Goal: Information Seeking & Learning: Find specific fact

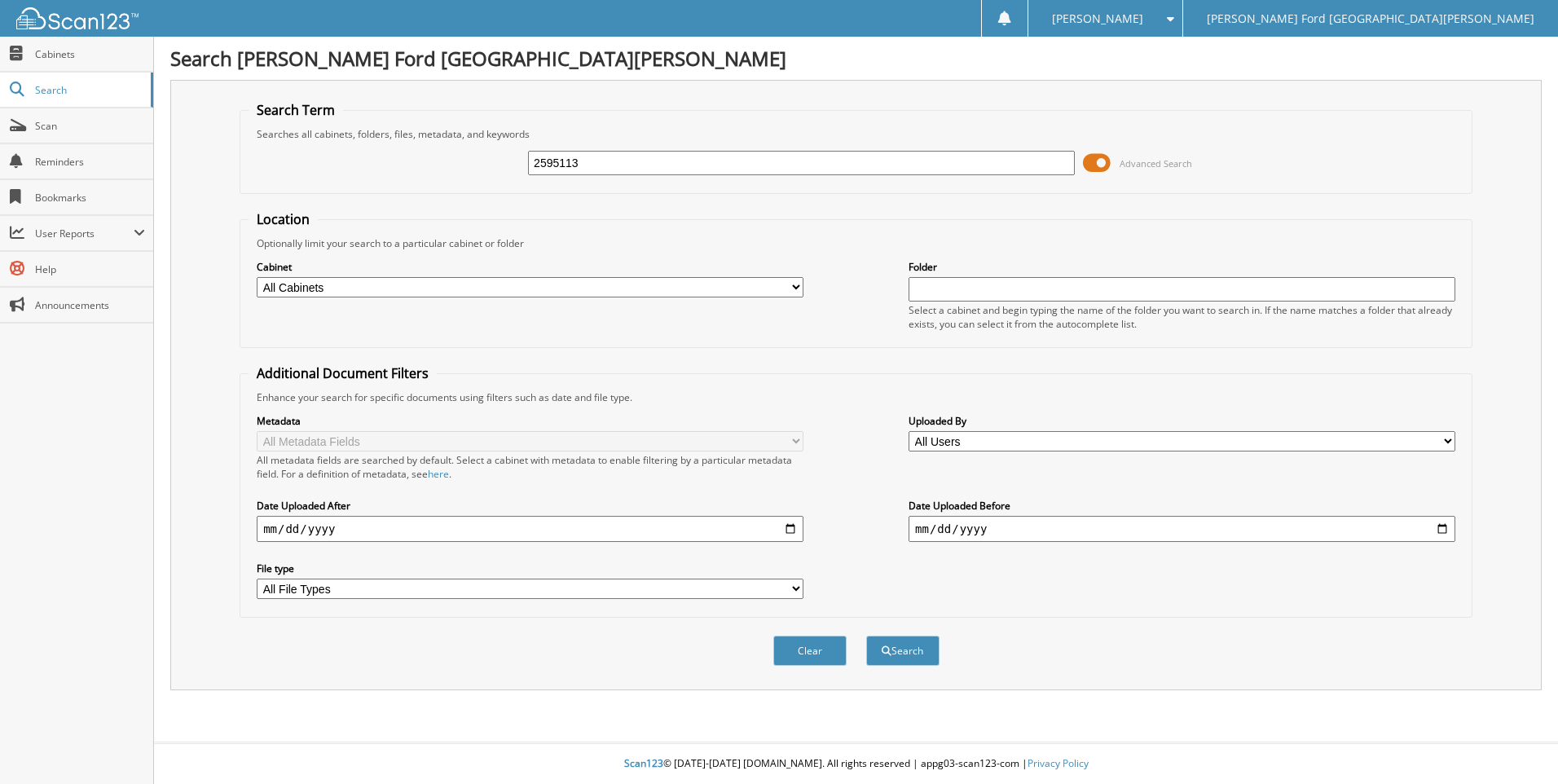
type input "2595113"
click at [866, 635] on button "Search" at bounding box center [903, 650] width 74 height 30
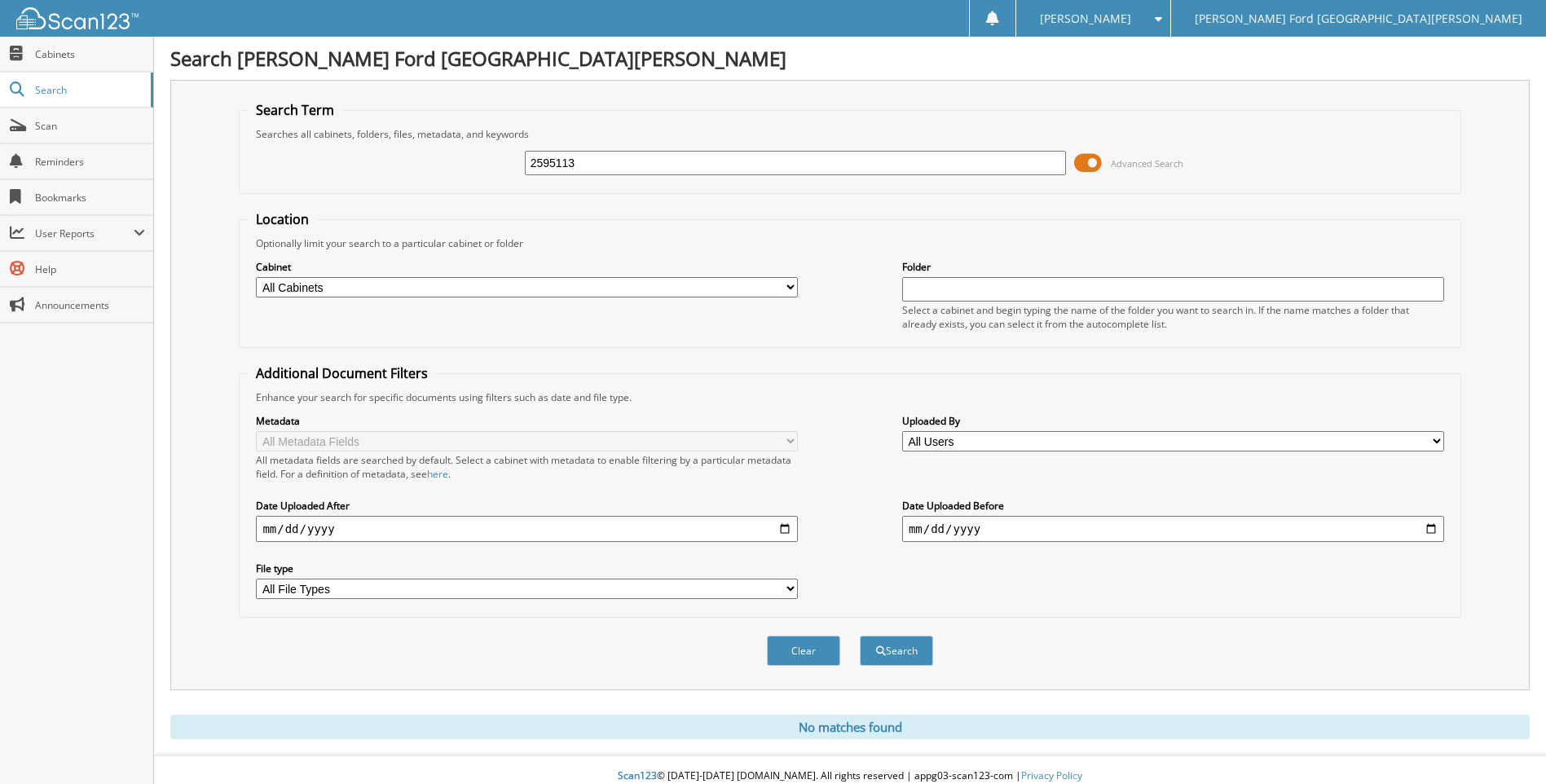
drag, startPoint x: 576, startPoint y: 162, endPoint x: 555, endPoint y: 163, distance: 21.0
click at [555, 163] on input "2595113" at bounding box center [796, 163] width 542 height 25
type input "259592835"
click at [860, 635] on button "Search" at bounding box center [896, 650] width 74 height 30
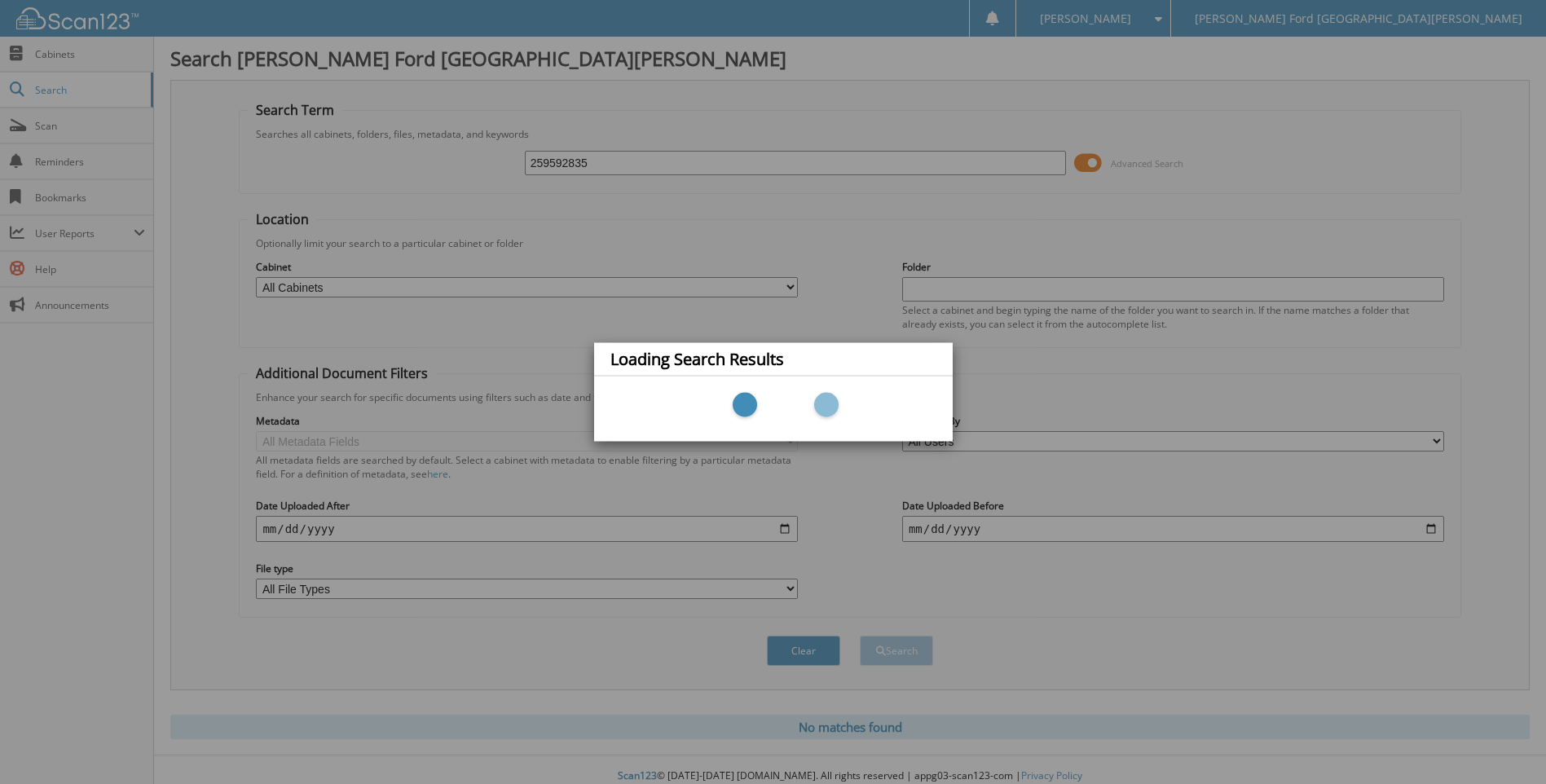
click at [555, 162] on div "Loading Search Results" at bounding box center [773, 392] width 1546 height 784
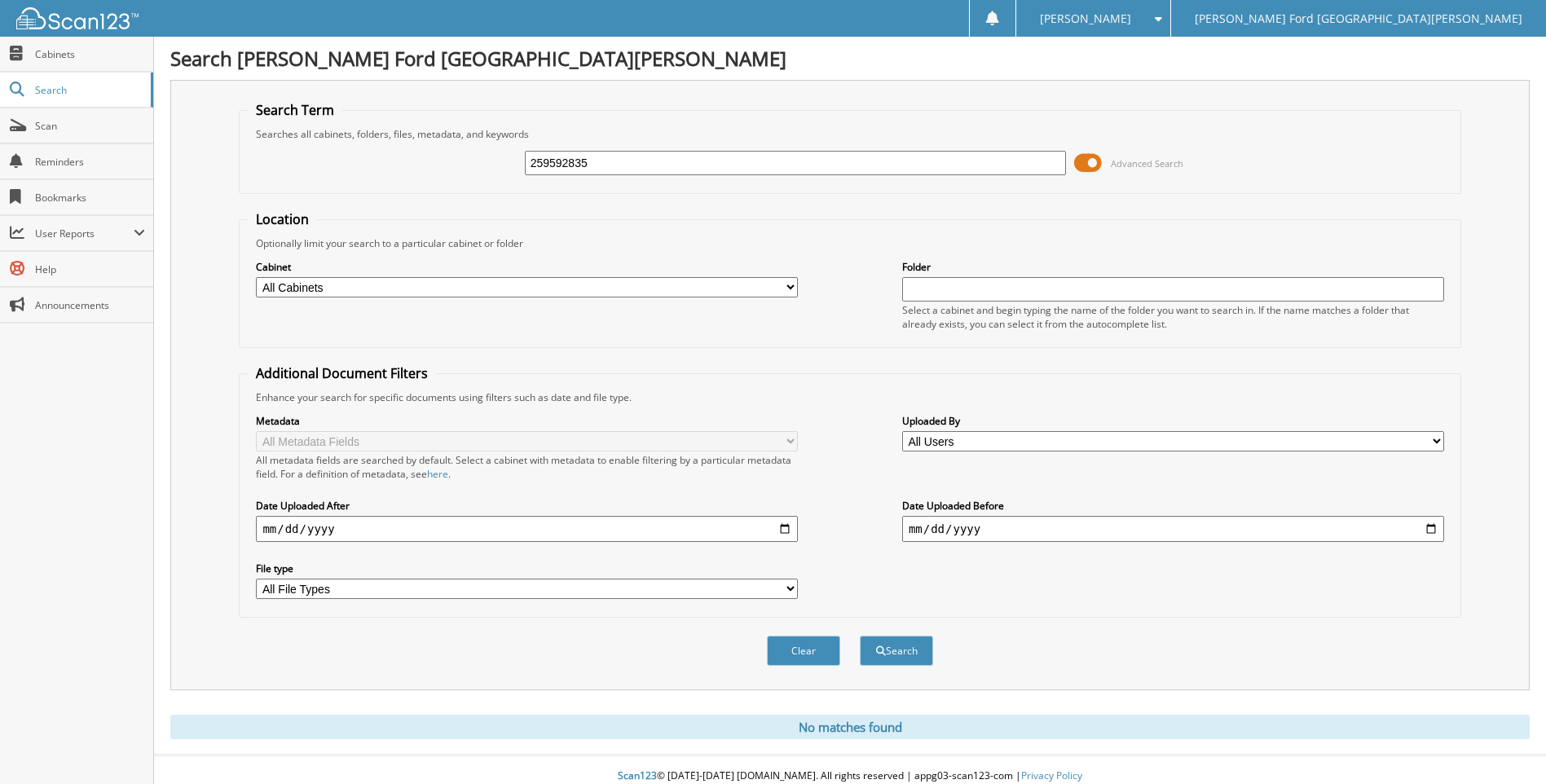
drag, startPoint x: 0, startPoint y: 0, endPoint x: 544, endPoint y: 164, distance: 568.2
click at [544, 164] on input "259592835" at bounding box center [796, 163] width 542 height 25
type input "2592835"
click at [860, 635] on button "Search" at bounding box center [896, 650] width 74 height 30
click at [536, 164] on input "2592835" at bounding box center [796, 163] width 542 height 25
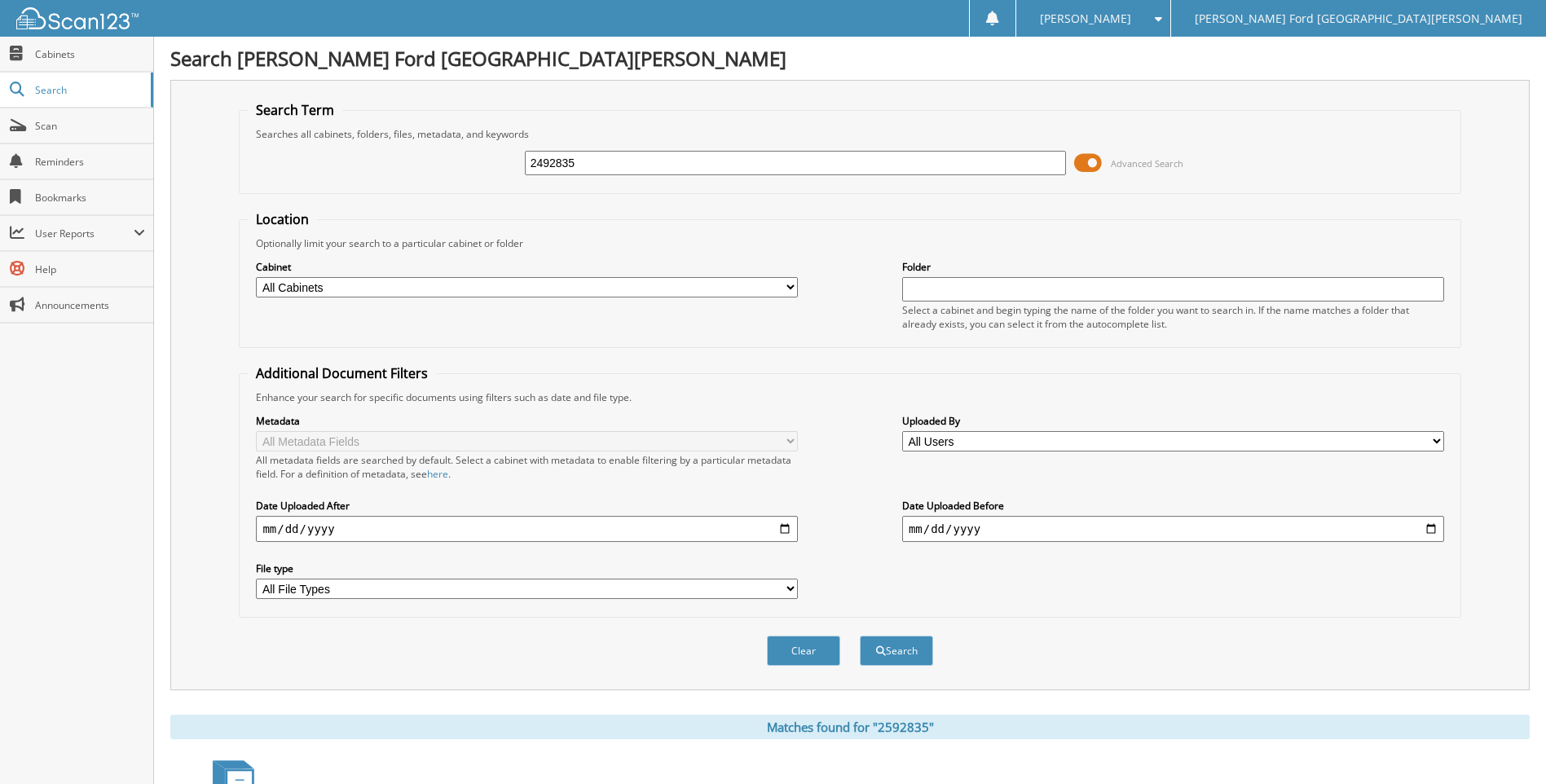
type input "2492835"
click at [860, 635] on button "Search" at bounding box center [896, 650] width 74 height 30
click at [57, 88] on span "Search" at bounding box center [89, 89] width 108 height 14
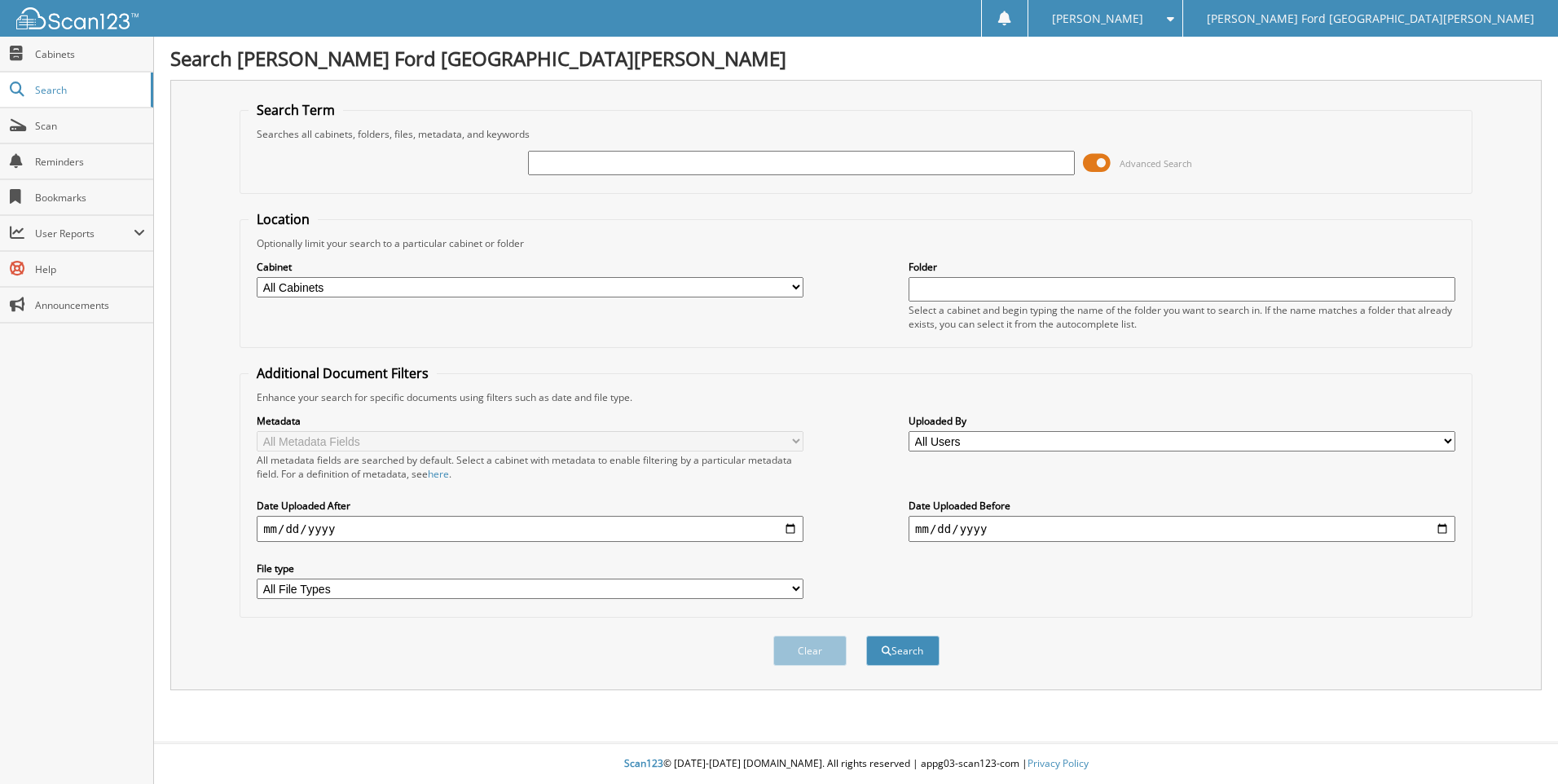
click at [602, 231] on fieldset "Location Optionally limit your search to a particular cabinet or folder Cabinet…" at bounding box center [856, 279] width 1233 height 137
click at [552, 165] on input "text" at bounding box center [802, 163] width 547 height 25
type input "2592835"
click at [866, 635] on button "Search" at bounding box center [903, 650] width 74 height 30
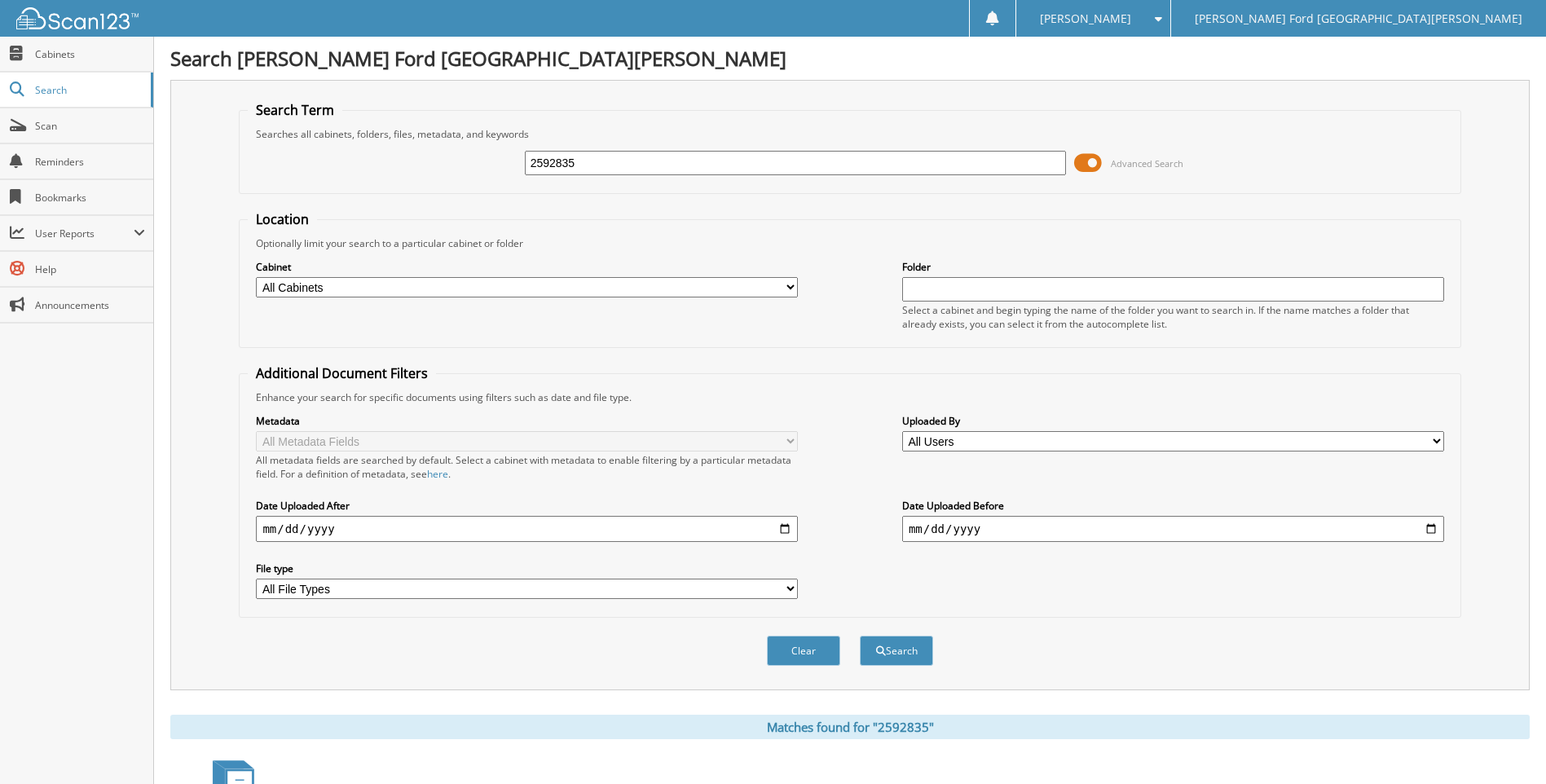
click at [1081, 163] on span at bounding box center [1087, 163] width 27 height 25
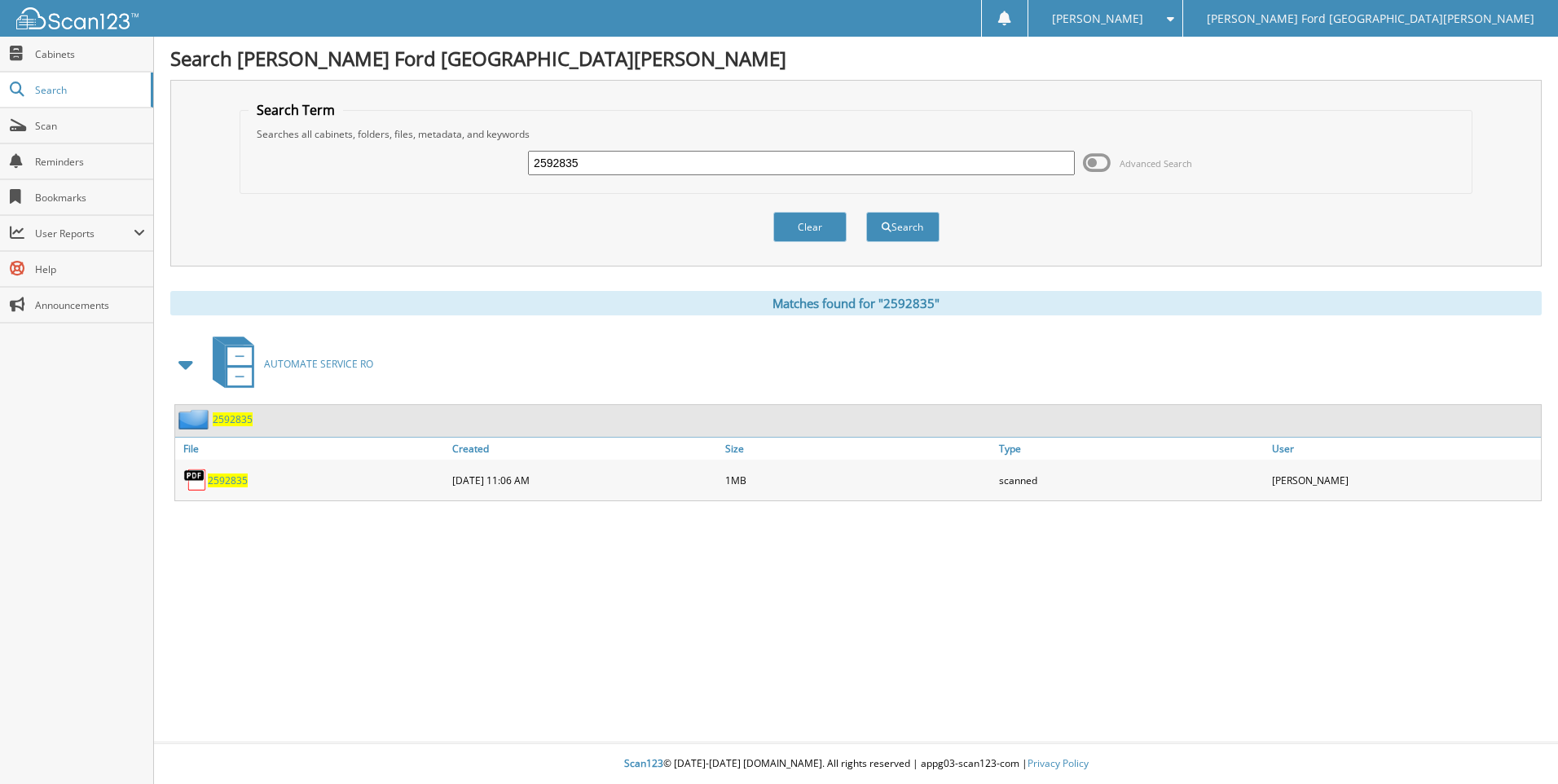
click at [221, 479] on span "2592835" at bounding box center [228, 480] width 40 height 14
